Goal: Information Seeking & Learning: Check status

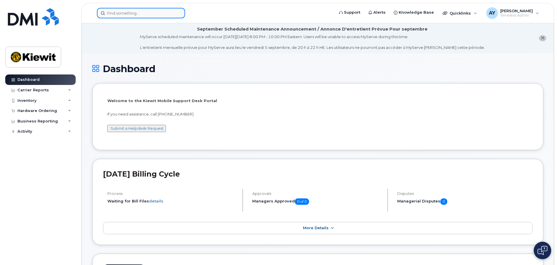
click at [137, 17] on input at bounding box center [141, 13] width 88 height 10
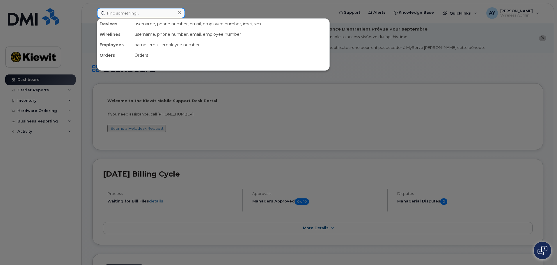
paste input "[PHONE_NUMBER]"
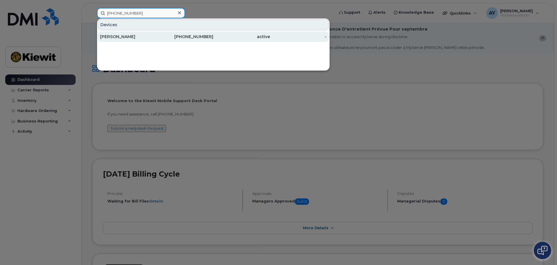
type input "[PHONE_NUMBER]"
click at [127, 37] on div "[PERSON_NAME]" at bounding box center [128, 37] width 57 height 6
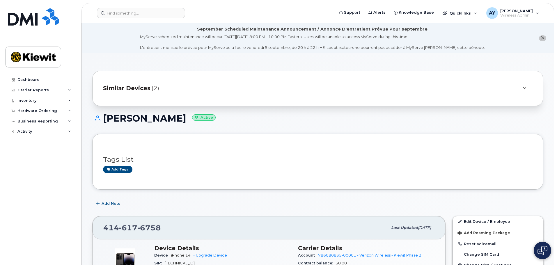
click at [127, 88] on span "Similar Devices" at bounding box center [126, 88] width 47 height 8
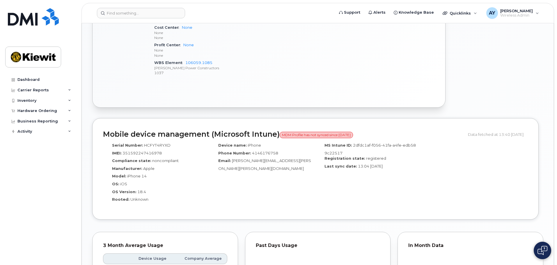
scroll to position [466, 0]
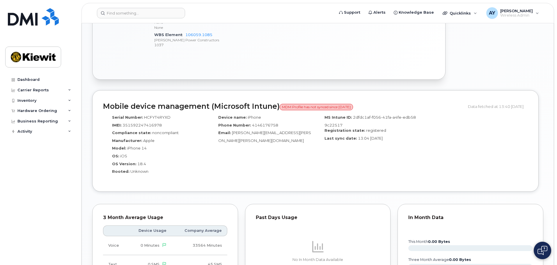
click at [88, 155] on div "Similar Devices (2) Suspend/Cancel All Edit All [PHONE_NUMBER] Active iPhone [P…" at bounding box center [318, 33] width 472 height 891
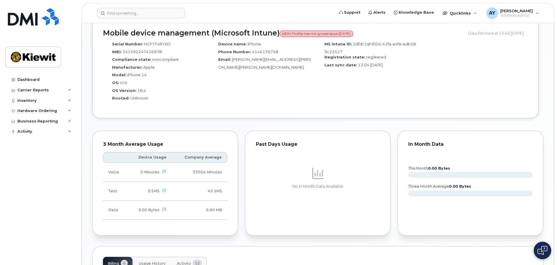
scroll to position [692, 0]
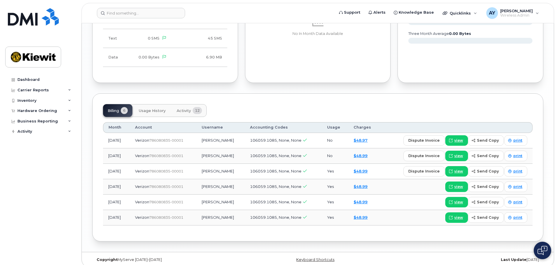
click at [189, 108] on button "Activity 12" at bounding box center [189, 110] width 35 height 13
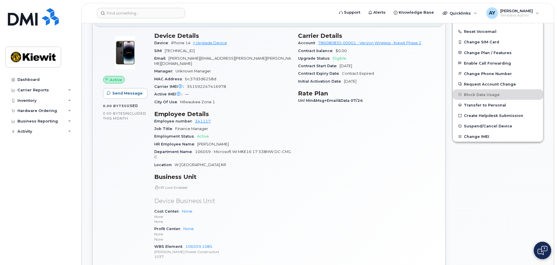
scroll to position [0, 0]
